Goal: Task Accomplishment & Management: Use online tool/utility

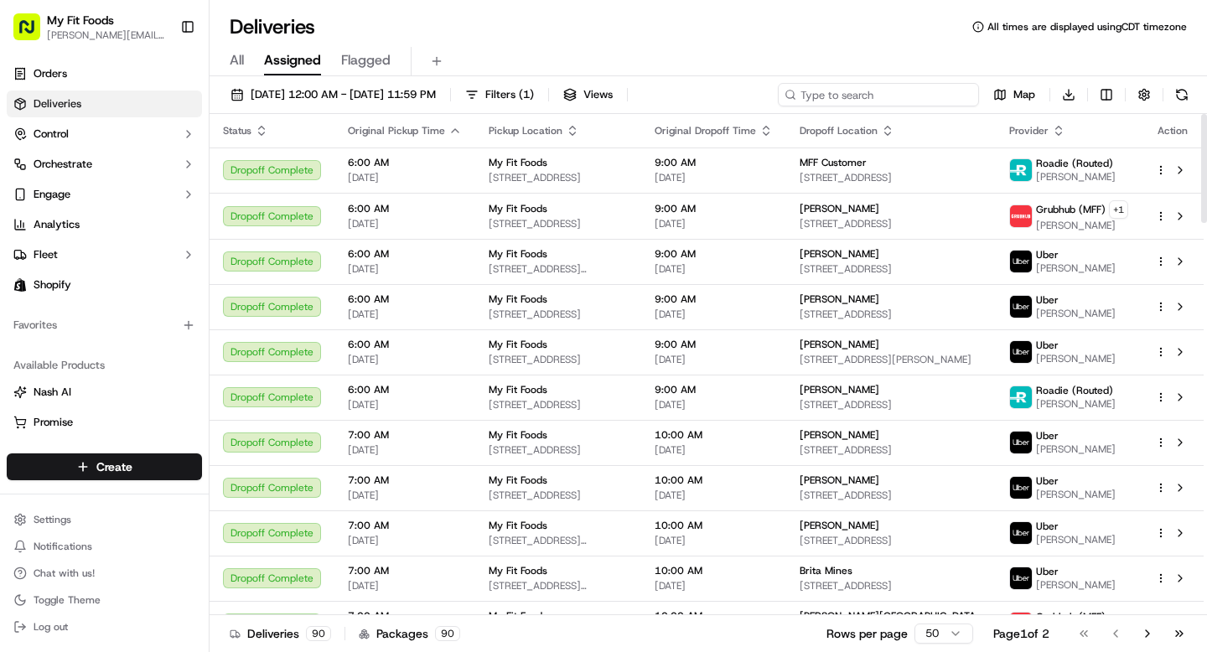
click at [879, 95] on input at bounding box center [878, 94] width 201 height 23
type input "[PERSON_NAME]"
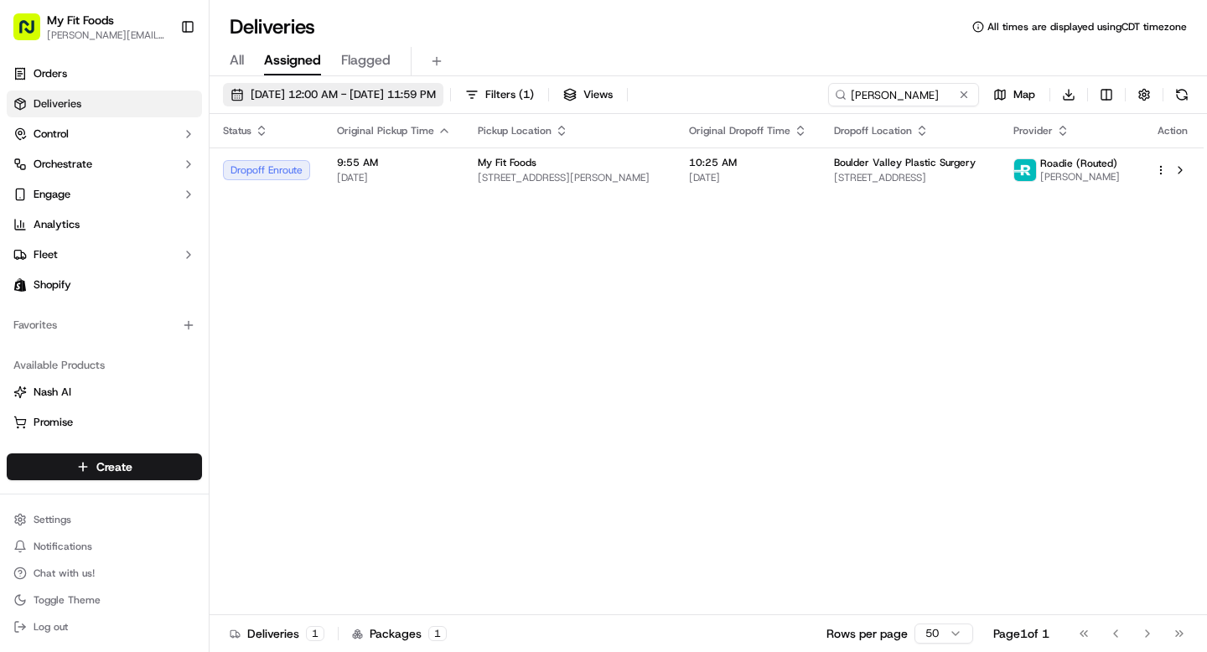
click at [300, 95] on span "[DATE] 12:00 AM - [DATE] 11:59 PM" at bounding box center [343, 94] width 185 height 15
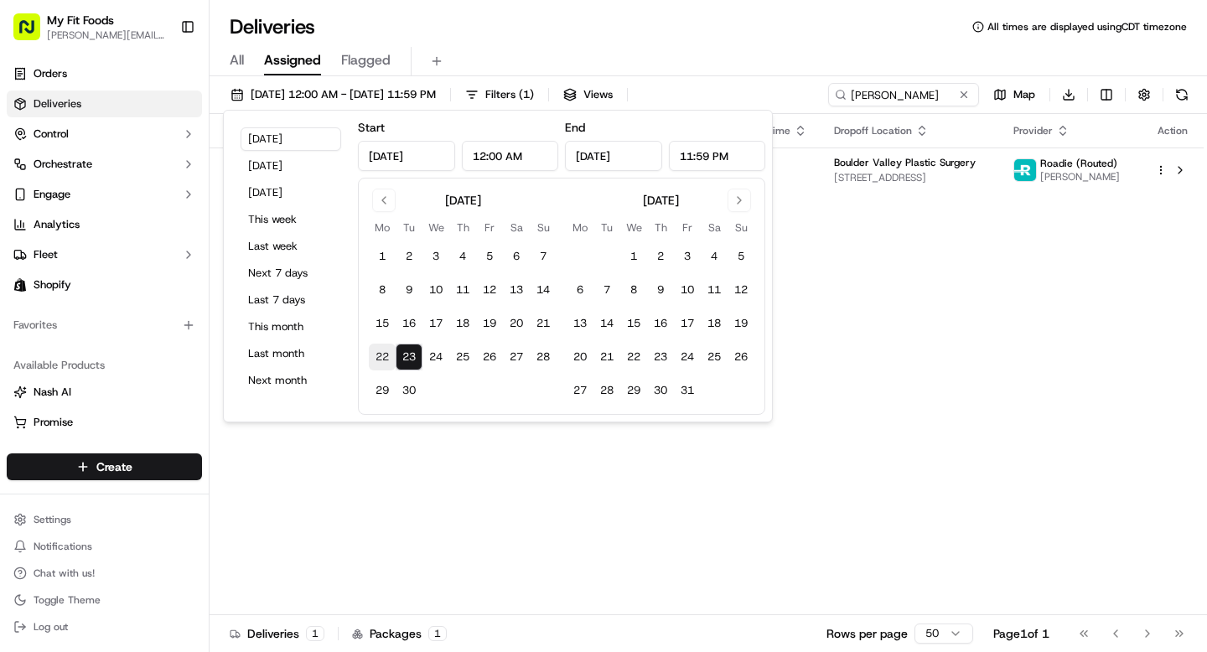
click at [377, 361] on button "22" at bounding box center [382, 357] width 27 height 27
type input "[DATE]"
click at [377, 361] on button "22" at bounding box center [382, 357] width 27 height 27
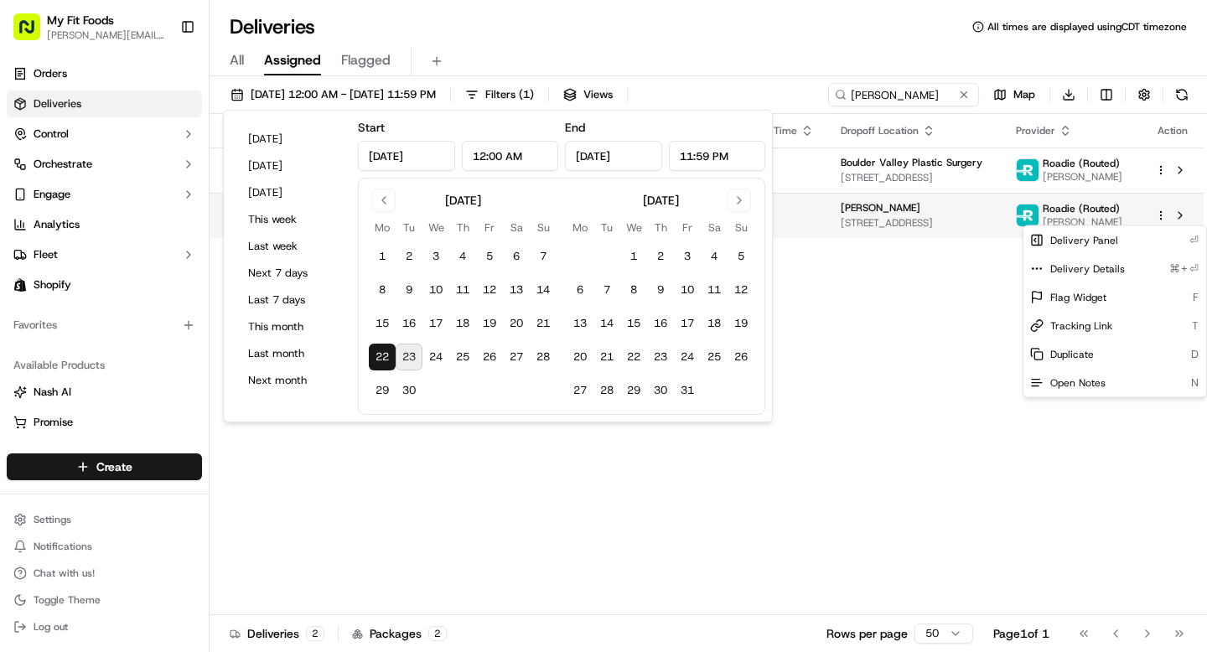
click at [1157, 221] on html "My Fit Foods [EMAIL_ADDRESS][DOMAIN_NAME] Toggle Sidebar Orders Deliveries Cont…" at bounding box center [603, 326] width 1207 height 652
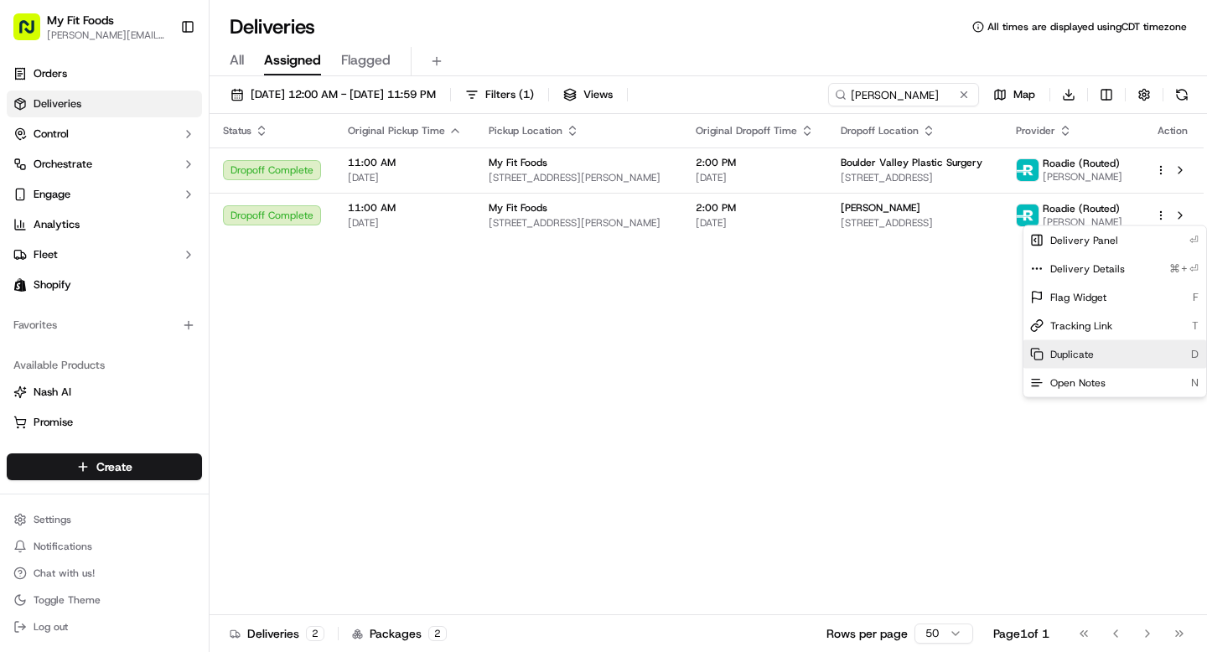
click at [1089, 359] on span "Duplicate" at bounding box center [1072, 354] width 44 height 13
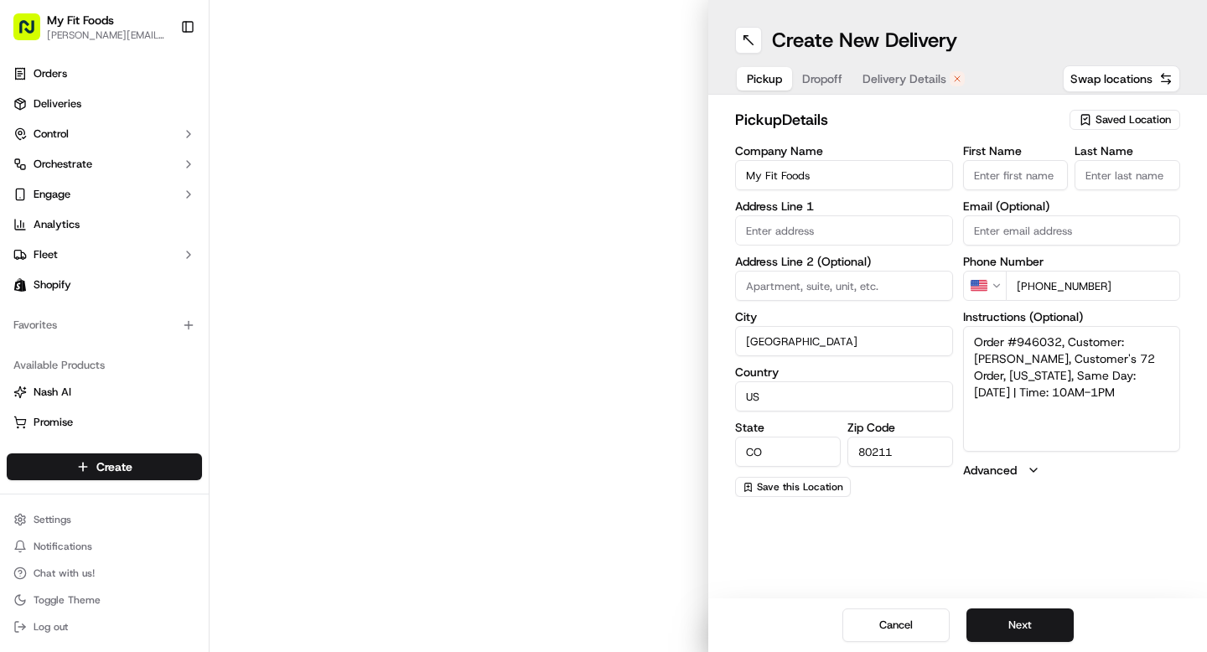
type input "3024 N Speer Blvd"
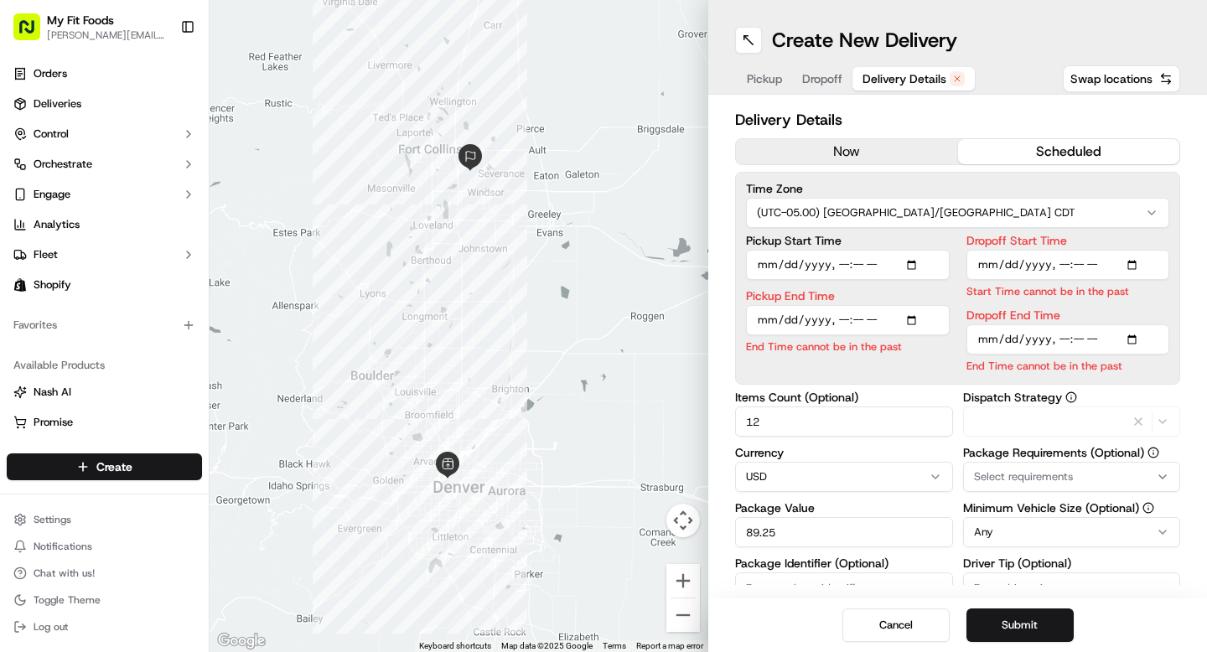
click at [910, 85] on span "Delivery Details" at bounding box center [904, 78] width 84 height 17
click at [856, 146] on button "now" at bounding box center [847, 151] width 222 height 25
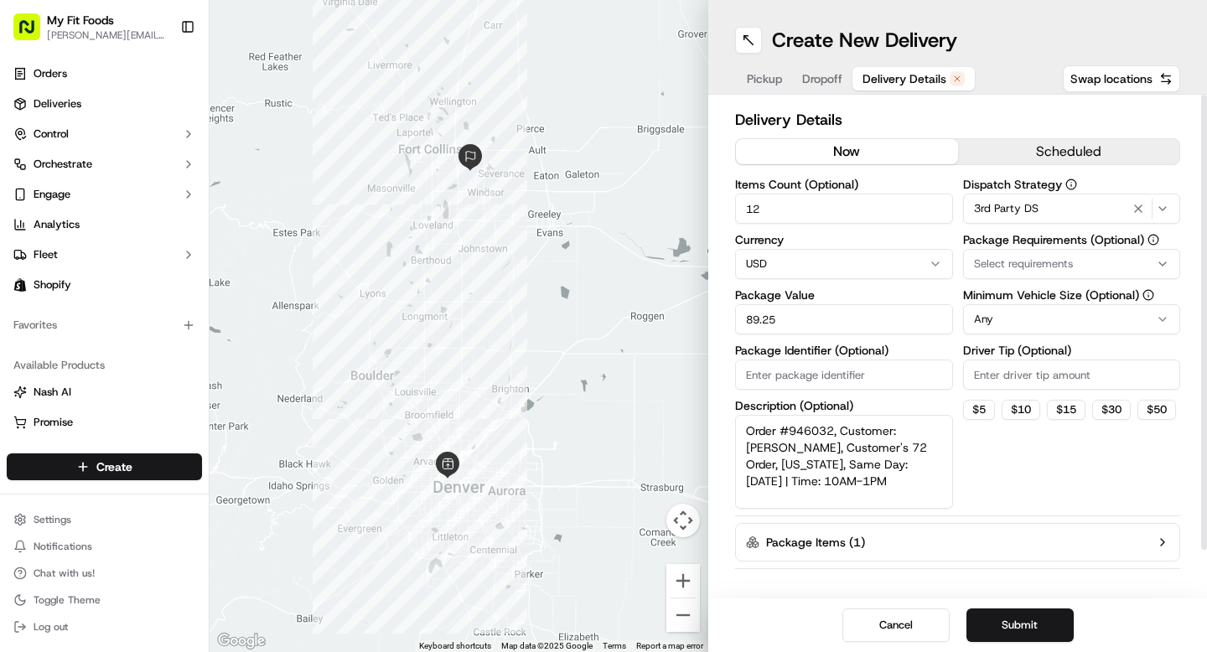
click at [990, 386] on input "Driver Tip (Optional)" at bounding box center [1072, 375] width 218 height 30
type input "7.50"
click at [1038, 630] on button "Submit" at bounding box center [1019, 625] width 107 height 34
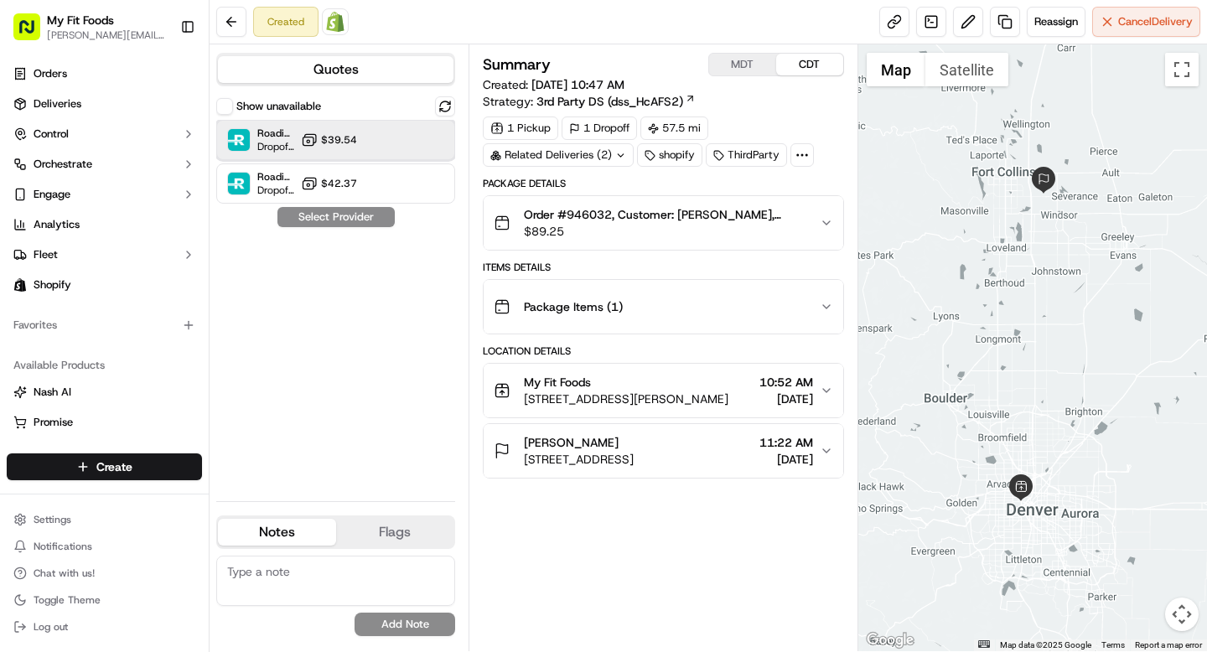
click at [391, 147] on div "Roadie (Routed) Dropoff ETA - $39.54" at bounding box center [335, 140] width 239 height 40
click at [351, 220] on button "Assign Provider" at bounding box center [336, 217] width 119 height 20
